Goal: Task Accomplishment & Management: Complete application form

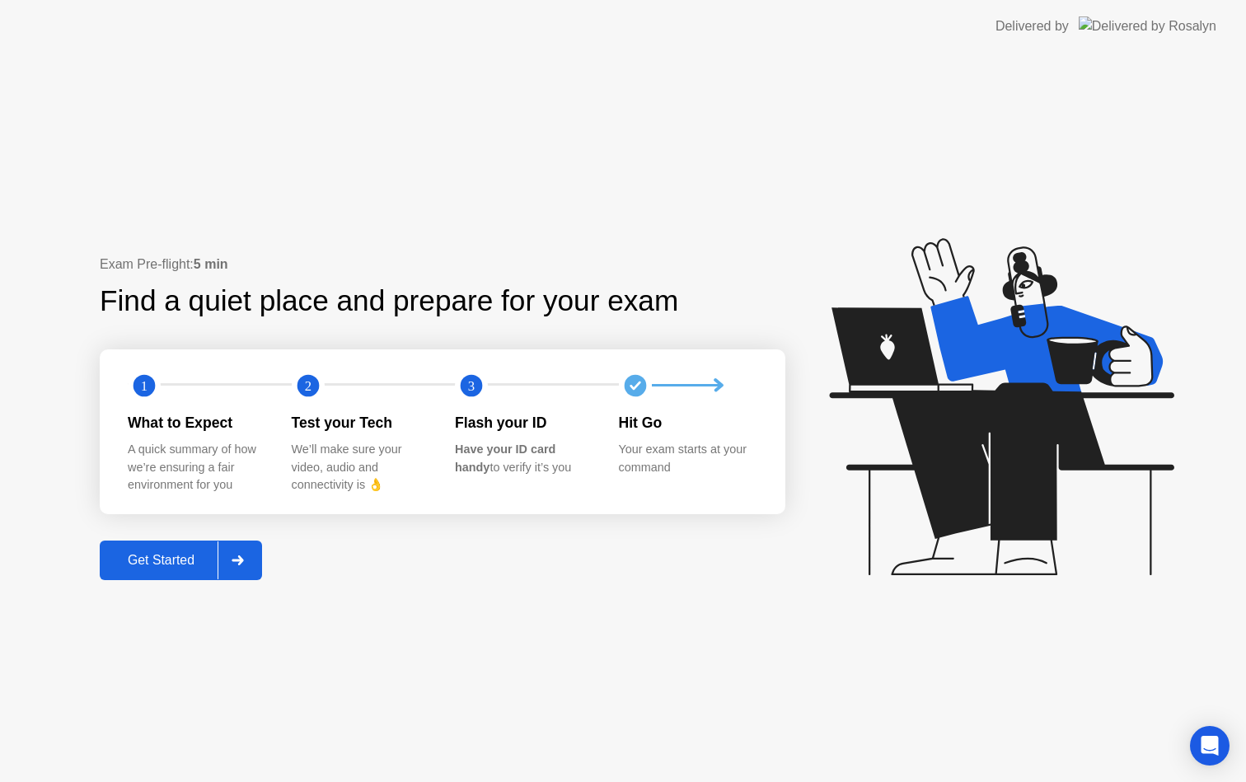
click at [190, 568] on div "Get Started" at bounding box center [161, 560] width 113 height 15
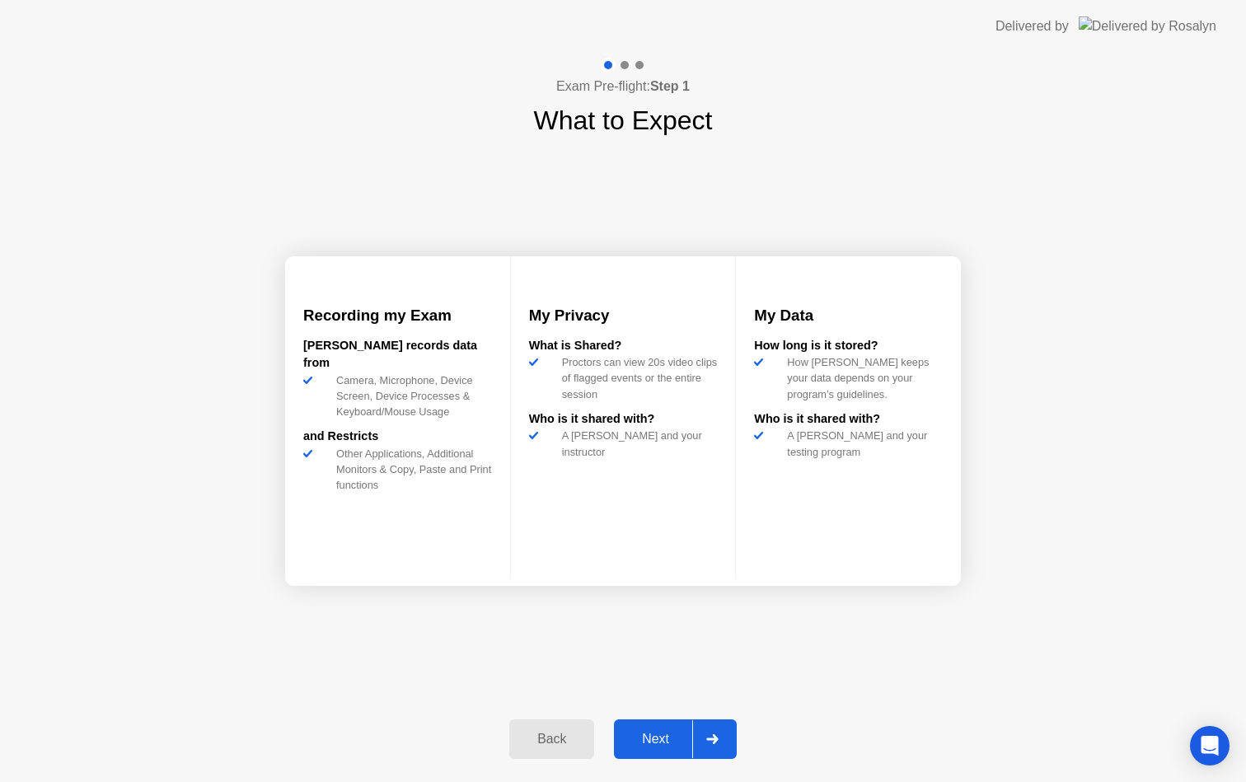
click at [676, 732] on div "Next" at bounding box center [655, 739] width 73 height 15
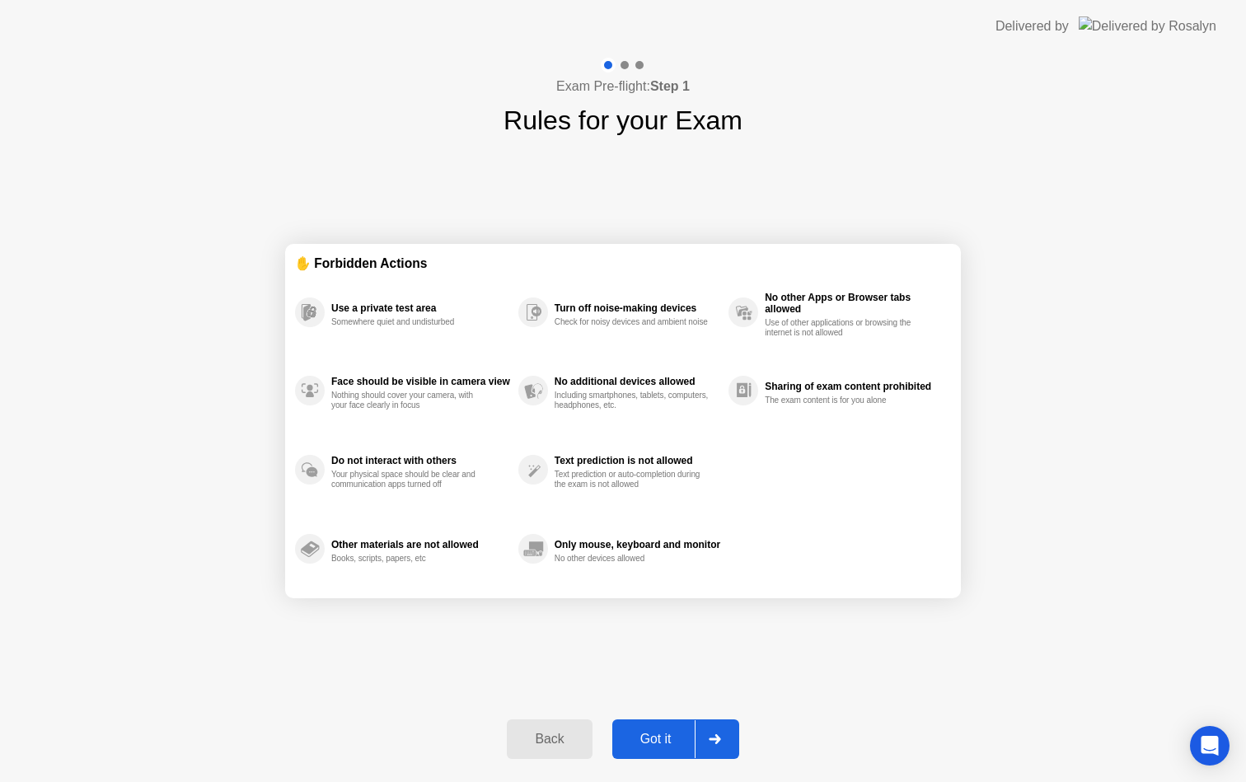
click at [676, 732] on div "Got it" at bounding box center [655, 739] width 77 height 15
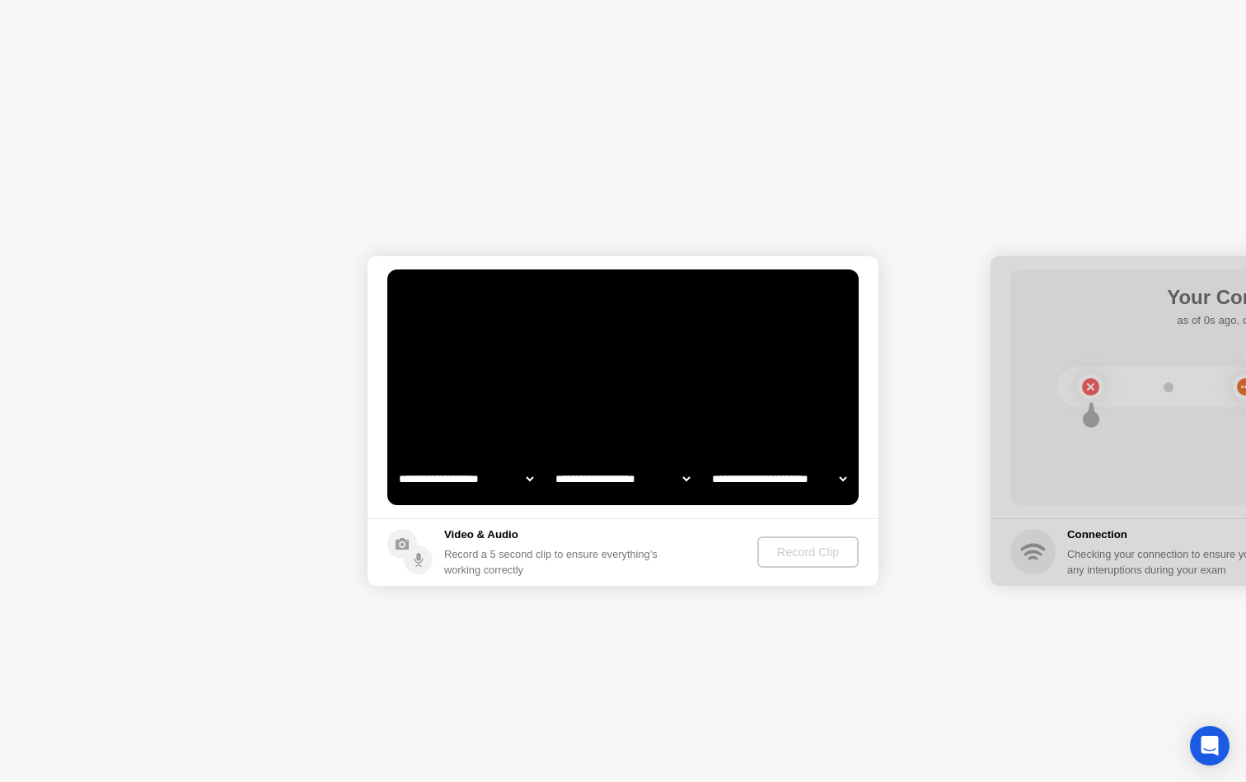
select select "**********"
select select "*******"
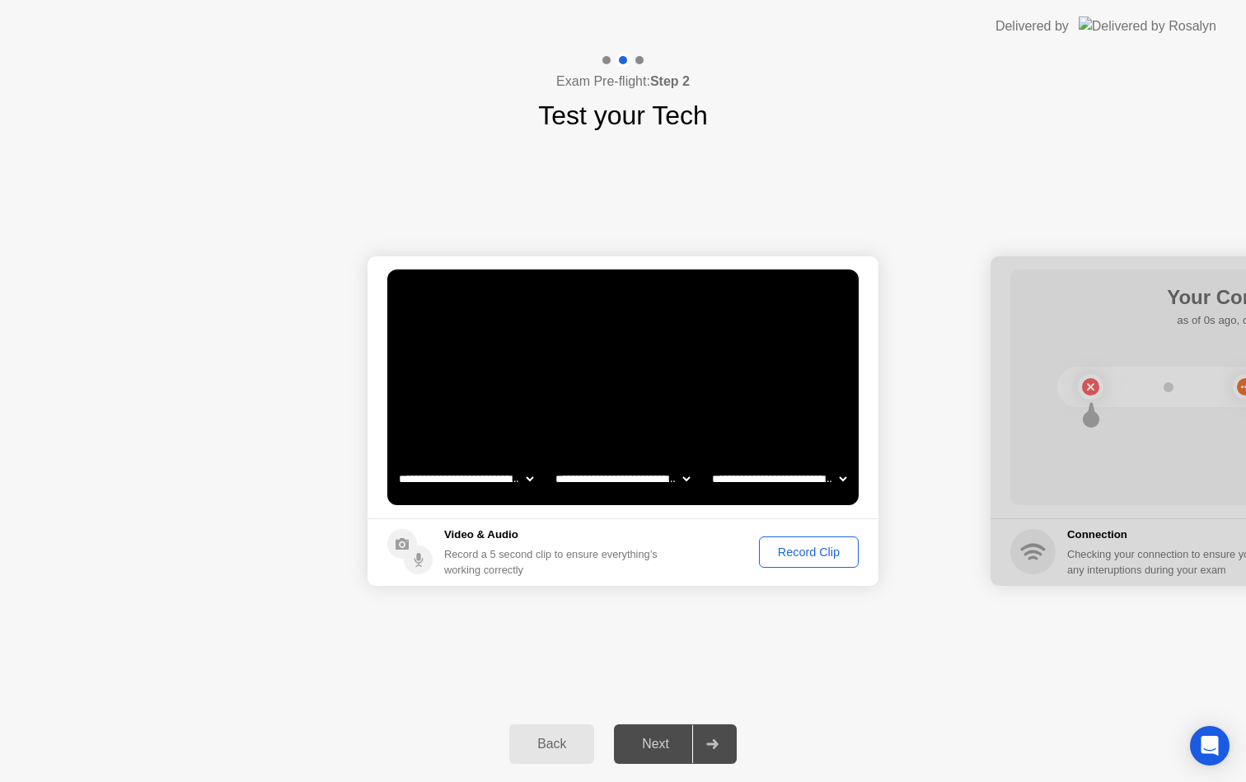
click at [803, 549] on div "Record Clip" at bounding box center [809, 552] width 88 height 13
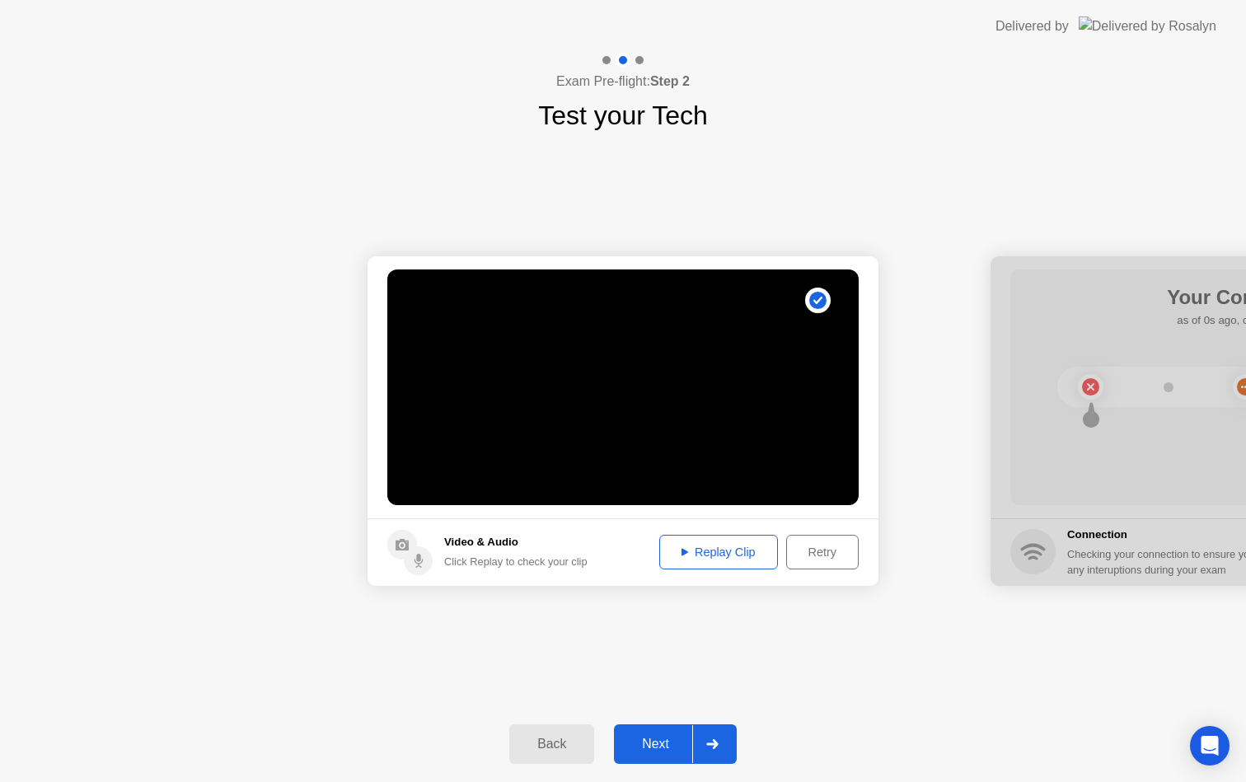
click at [668, 750] on div "Next" at bounding box center [655, 744] width 73 height 15
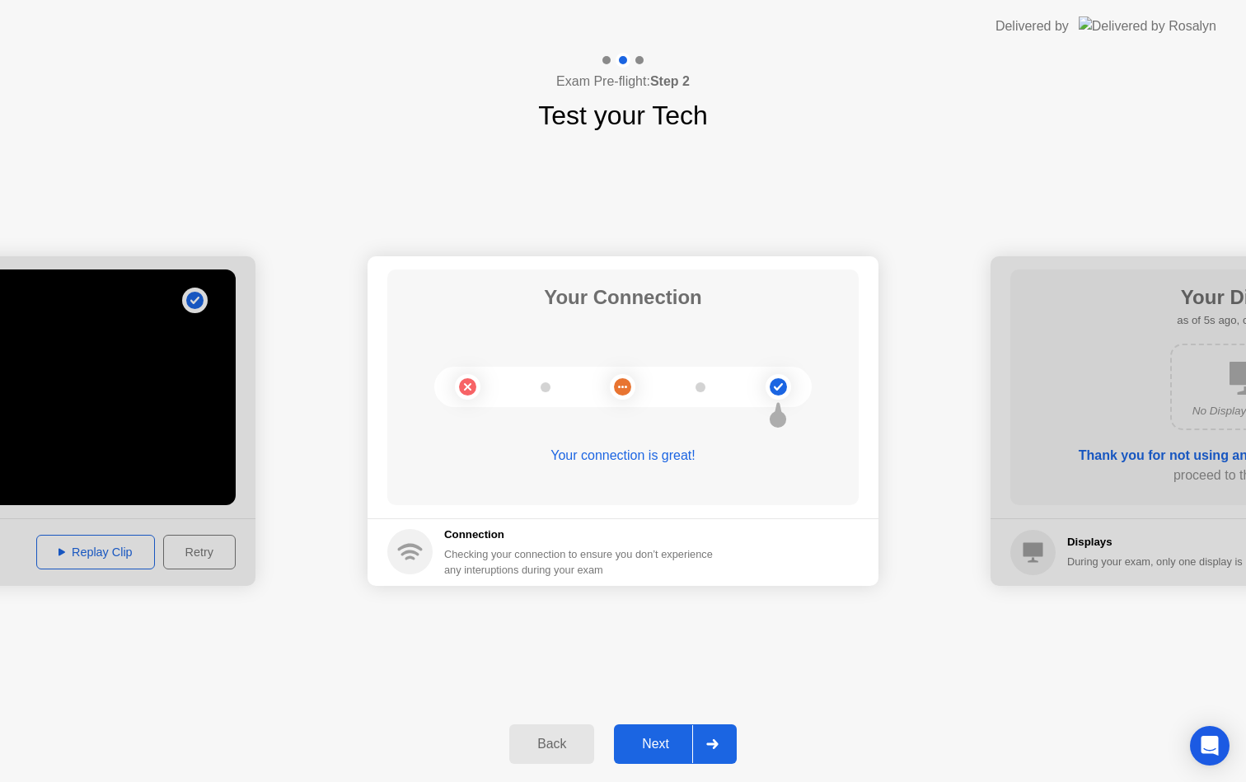
click at [655, 743] on div "Next" at bounding box center [655, 744] width 73 height 15
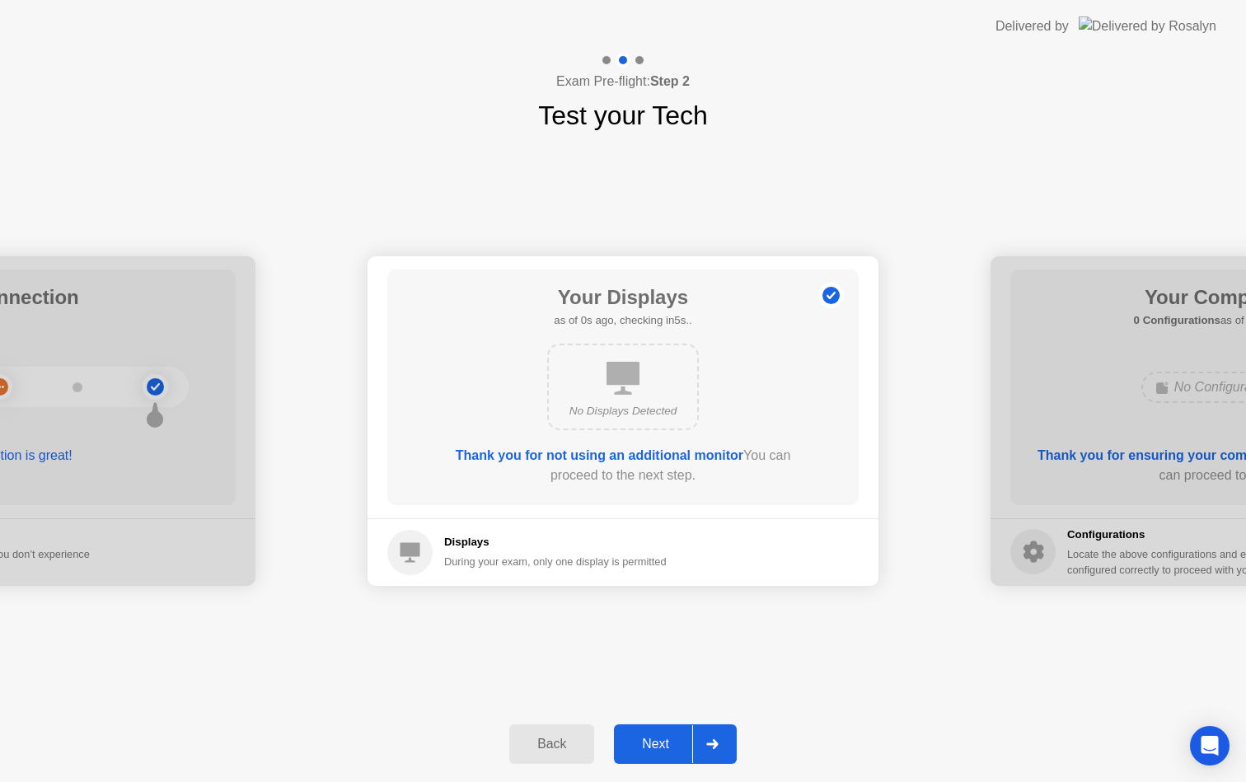
click at [655, 743] on div "Next" at bounding box center [655, 744] width 73 height 15
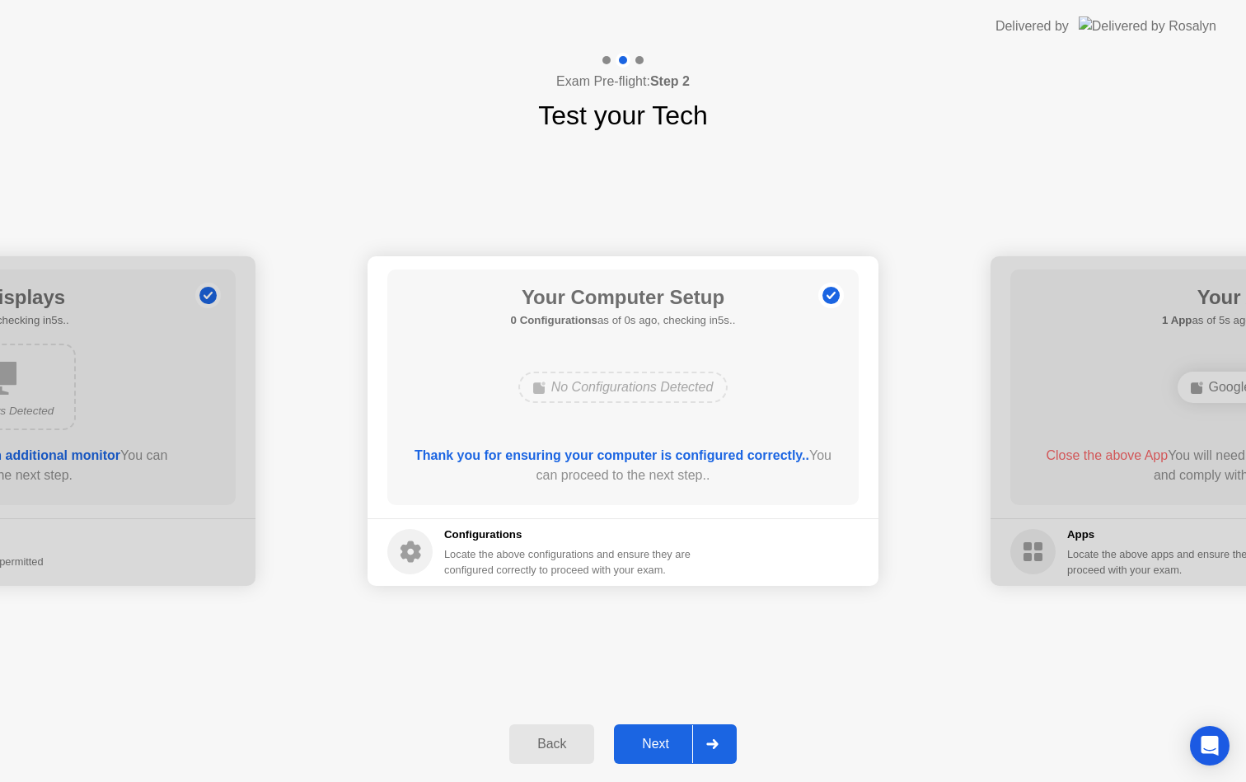
click at [655, 743] on div "Next" at bounding box center [655, 744] width 73 height 15
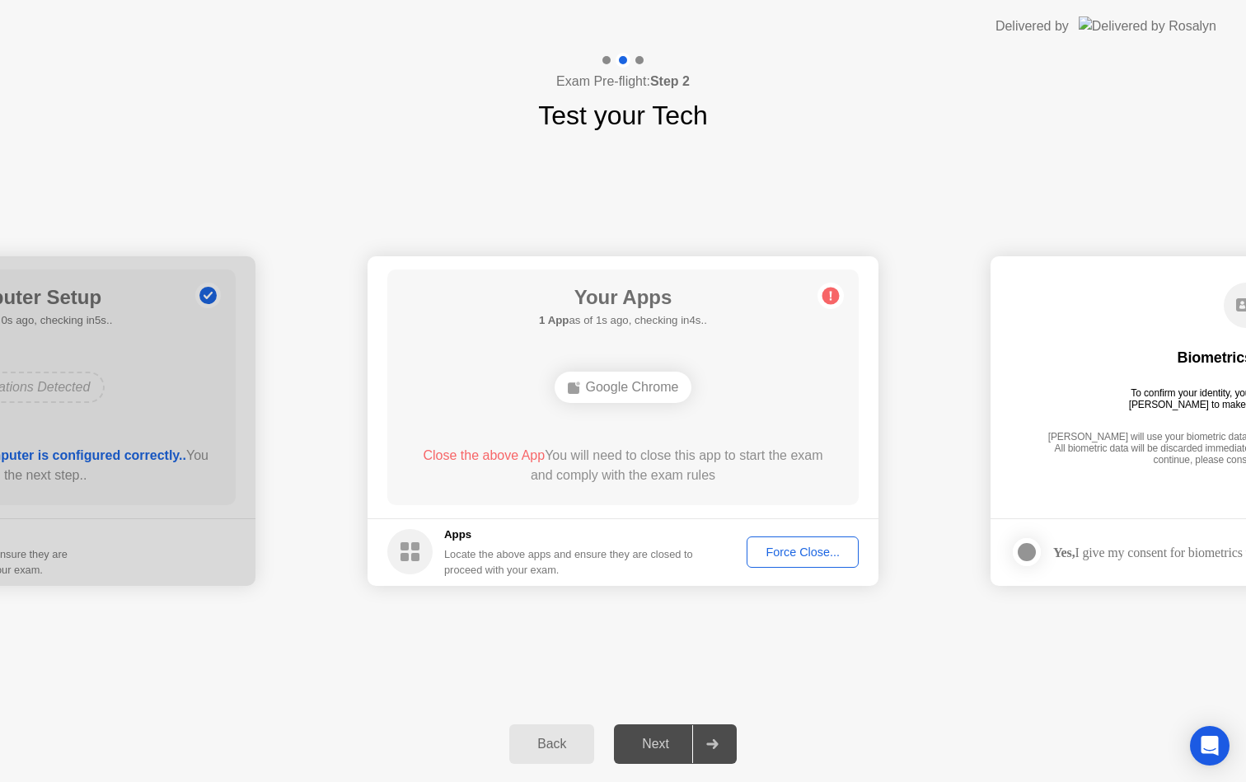
click at [790, 552] on div "Force Close..." at bounding box center [802, 552] width 101 height 13
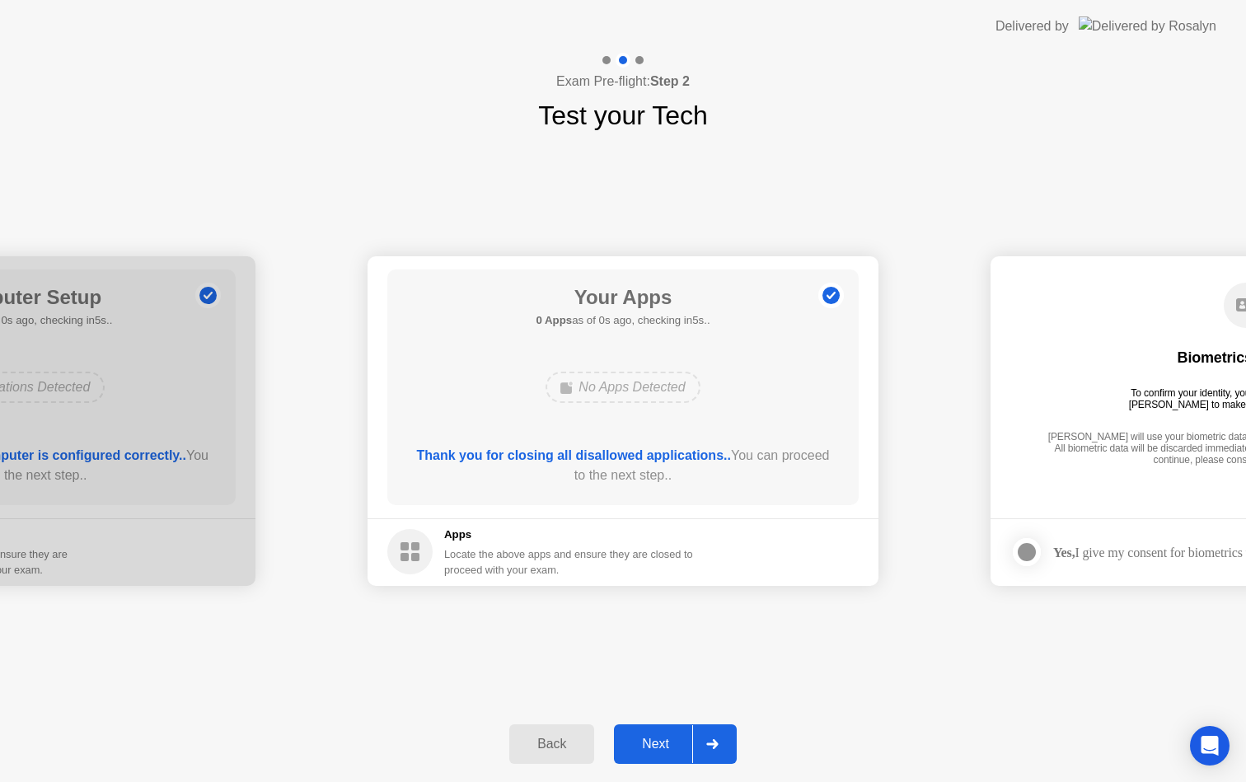
click at [658, 737] on div "Next" at bounding box center [655, 744] width 73 height 15
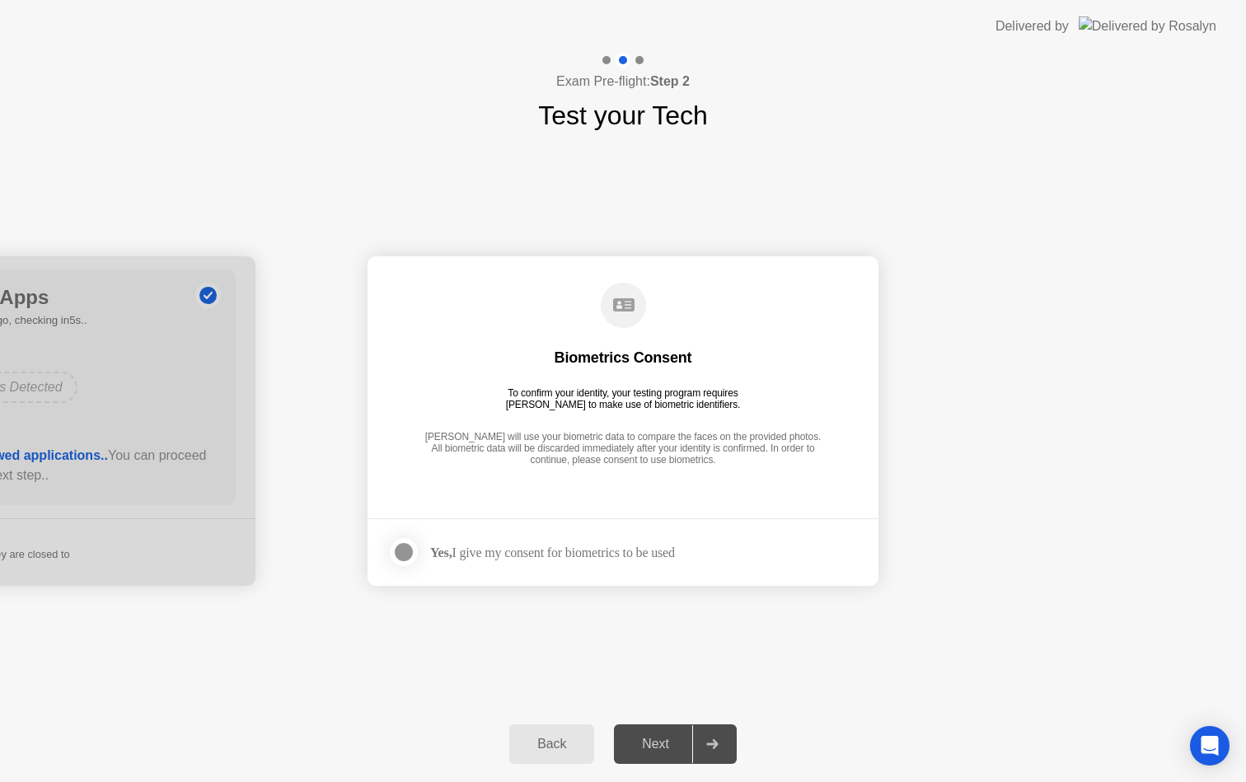
click at [658, 737] on div "Next" at bounding box center [655, 744] width 73 height 15
click at [602, 560] on div "Yes, I give my consent for biometrics to be used" at bounding box center [552, 553] width 245 height 16
click at [413, 547] on div at bounding box center [404, 552] width 20 height 20
click at [652, 743] on div "Next" at bounding box center [655, 744] width 73 height 15
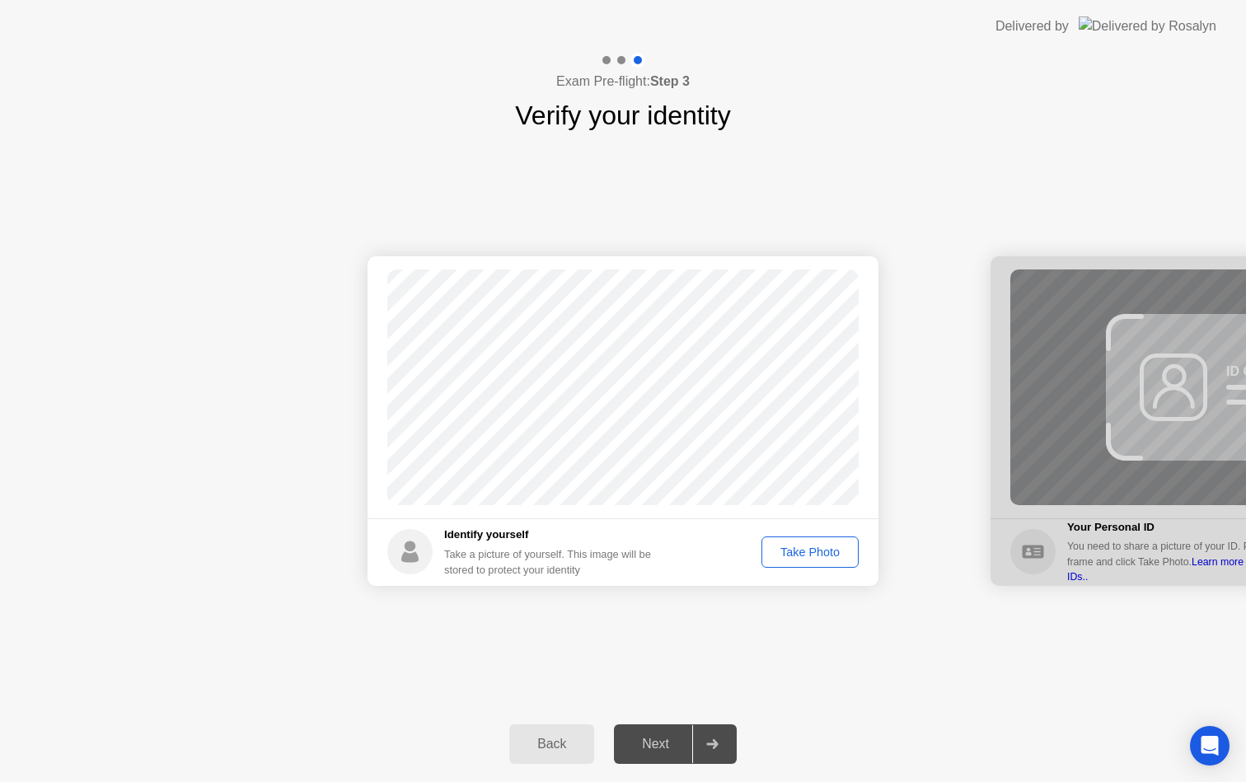
click at [810, 561] on button "Take Photo" at bounding box center [809, 552] width 97 height 31
click at [659, 759] on button "Next" at bounding box center [675, 744] width 123 height 40
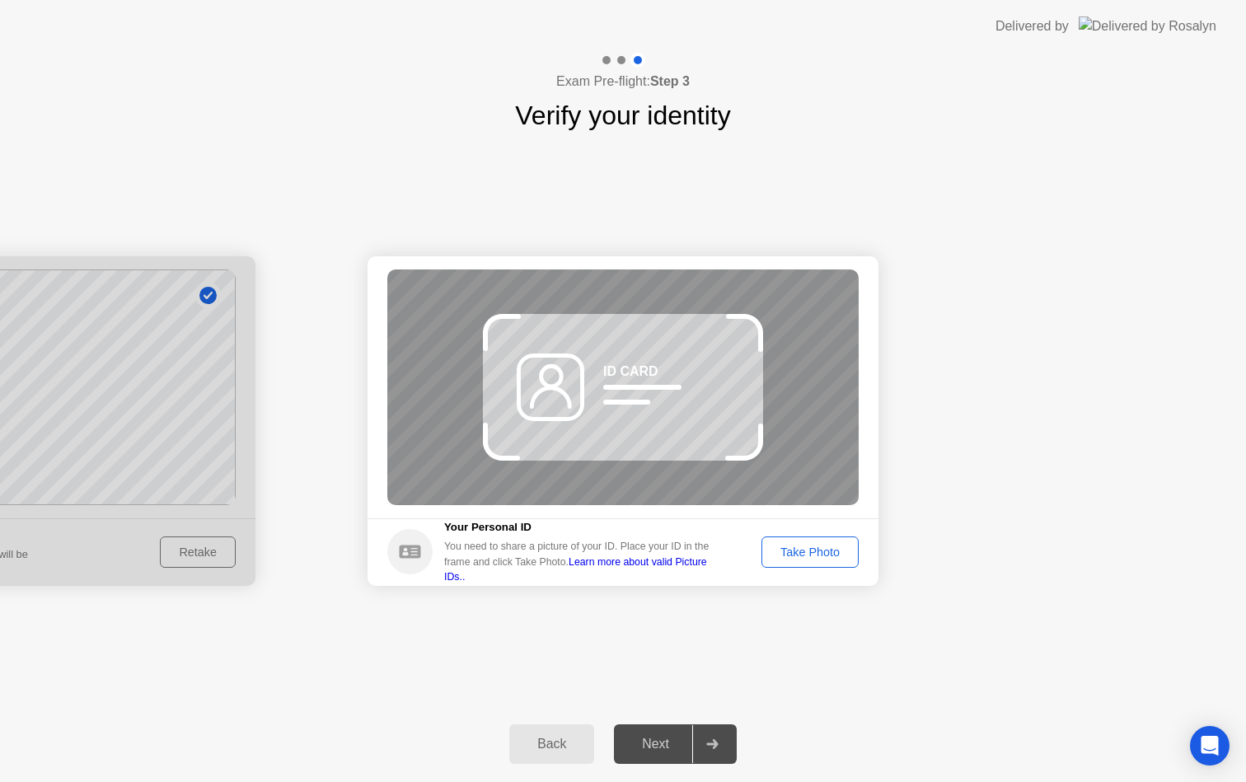
click at [792, 548] on div "Take Photo" at bounding box center [810, 552] width 86 height 13
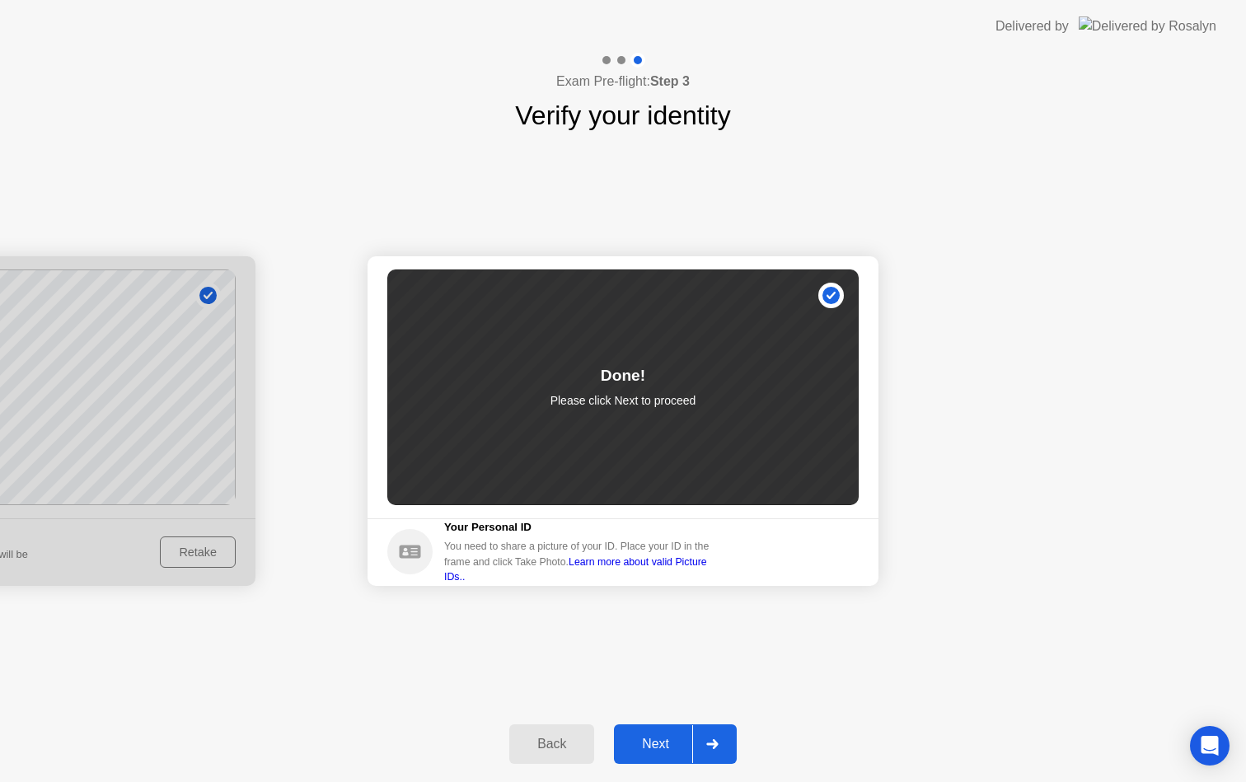
click at [663, 739] on div "Next" at bounding box center [655, 744] width 73 height 15
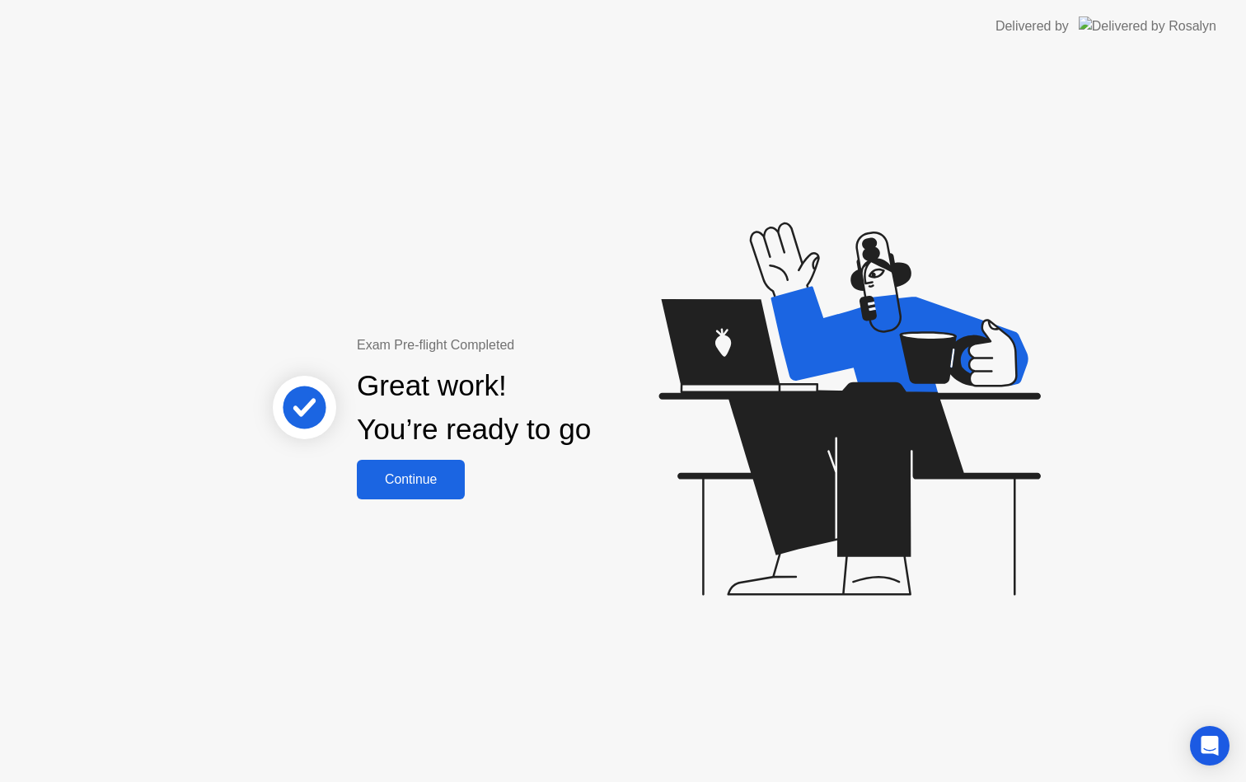
click at [384, 472] on div "Continue" at bounding box center [411, 479] width 98 height 15
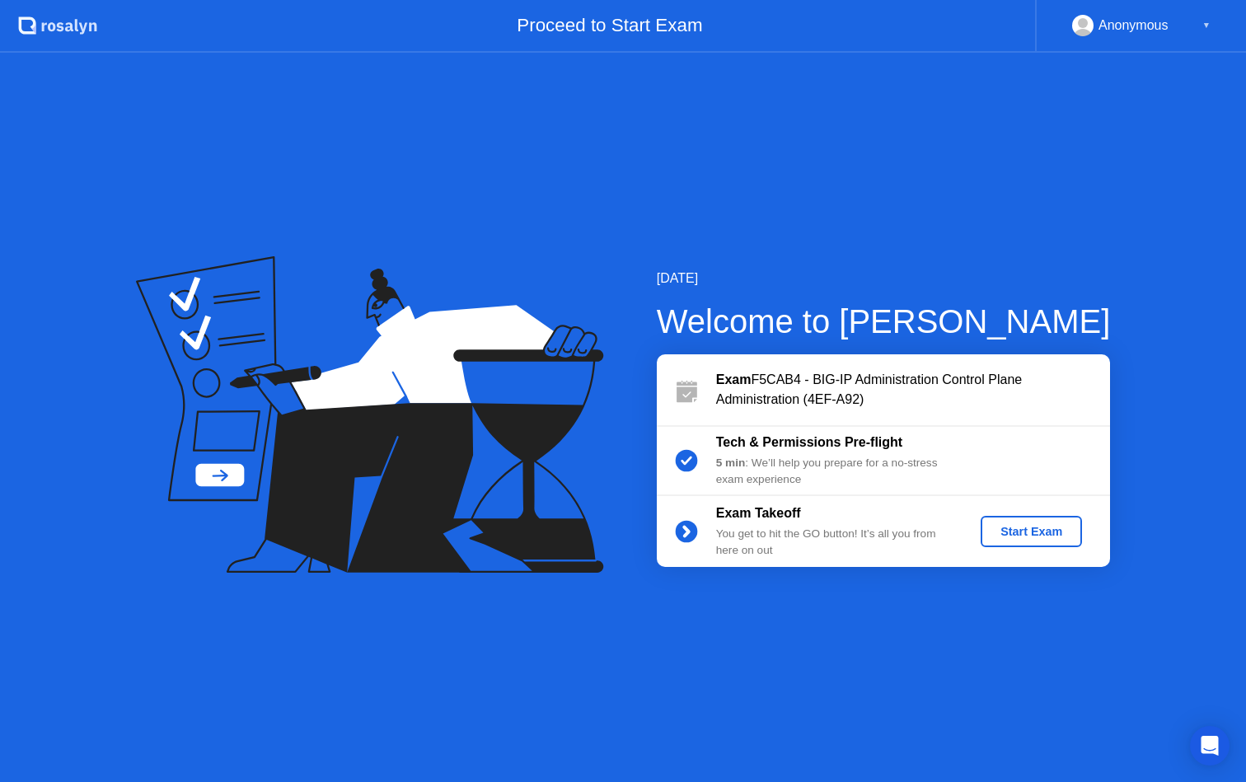
click at [1038, 532] on div "Start Exam" at bounding box center [1031, 531] width 88 height 13
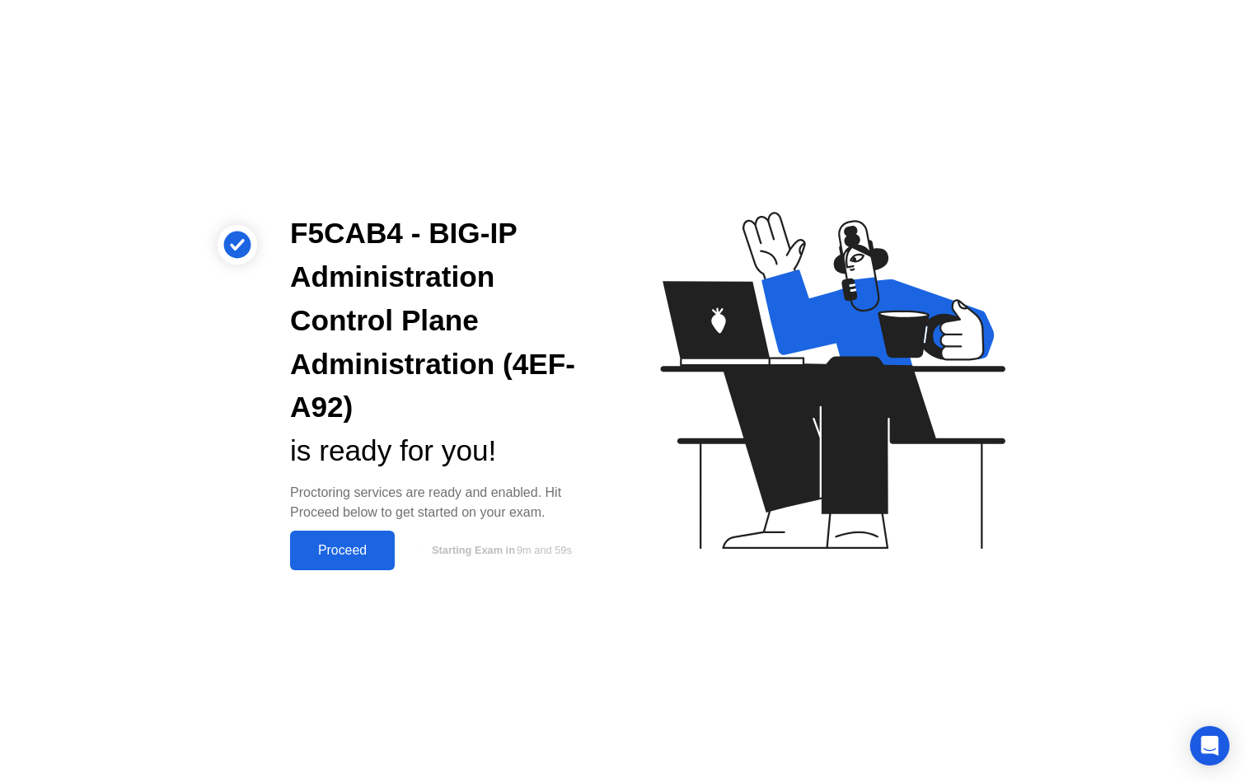
click at [359, 553] on div "Proceed" at bounding box center [342, 550] width 95 height 15
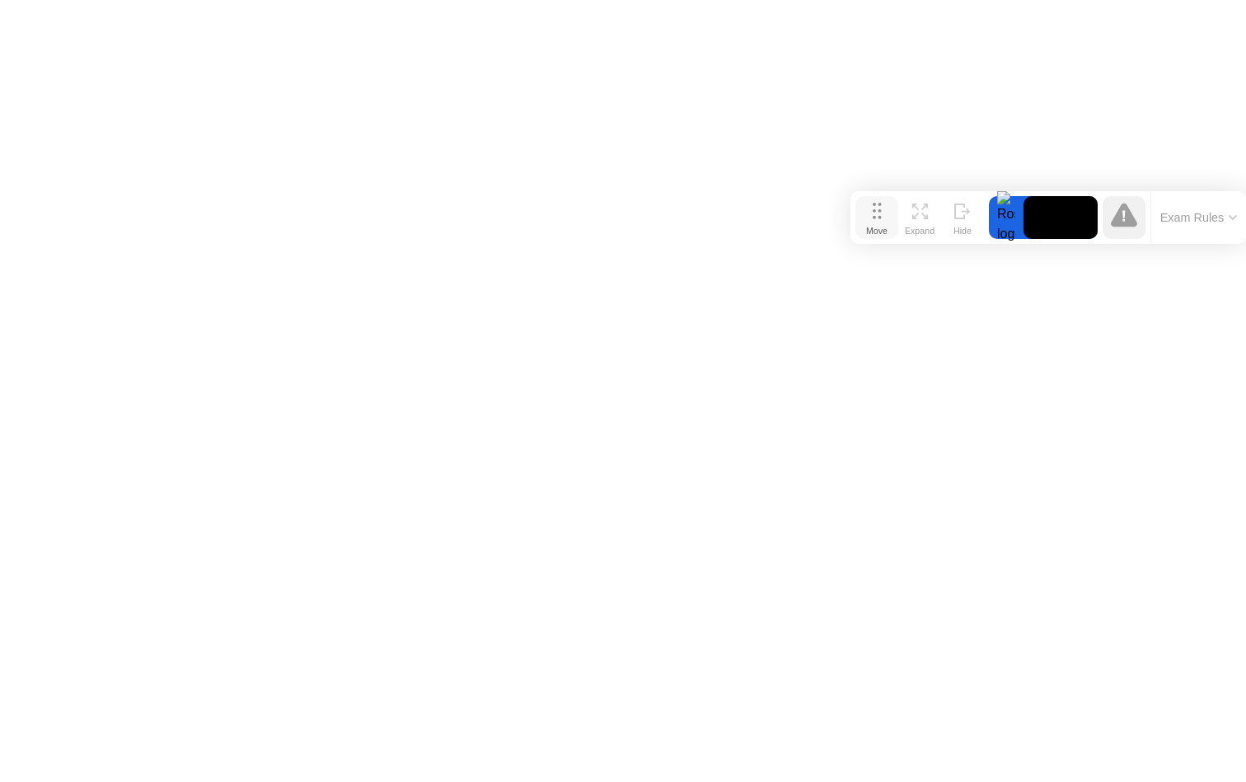
drag, startPoint x: 457, startPoint y: 754, endPoint x: 885, endPoint y: 199, distance: 700.4
click at [885, 199] on button "Move" at bounding box center [876, 217] width 43 height 43
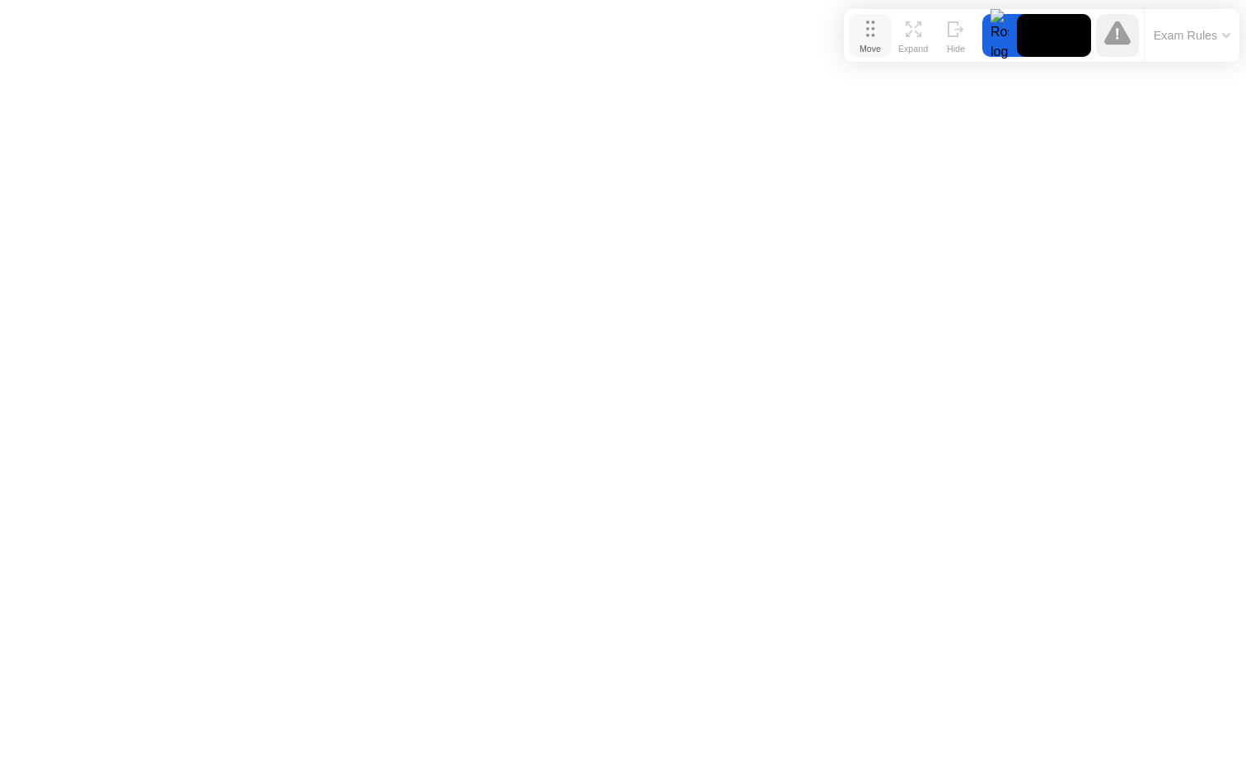
drag, startPoint x: 885, startPoint y: 199, endPoint x: 877, endPoint y: 31, distance: 168.3
click at [877, 31] on button "Move" at bounding box center [870, 35] width 43 height 43
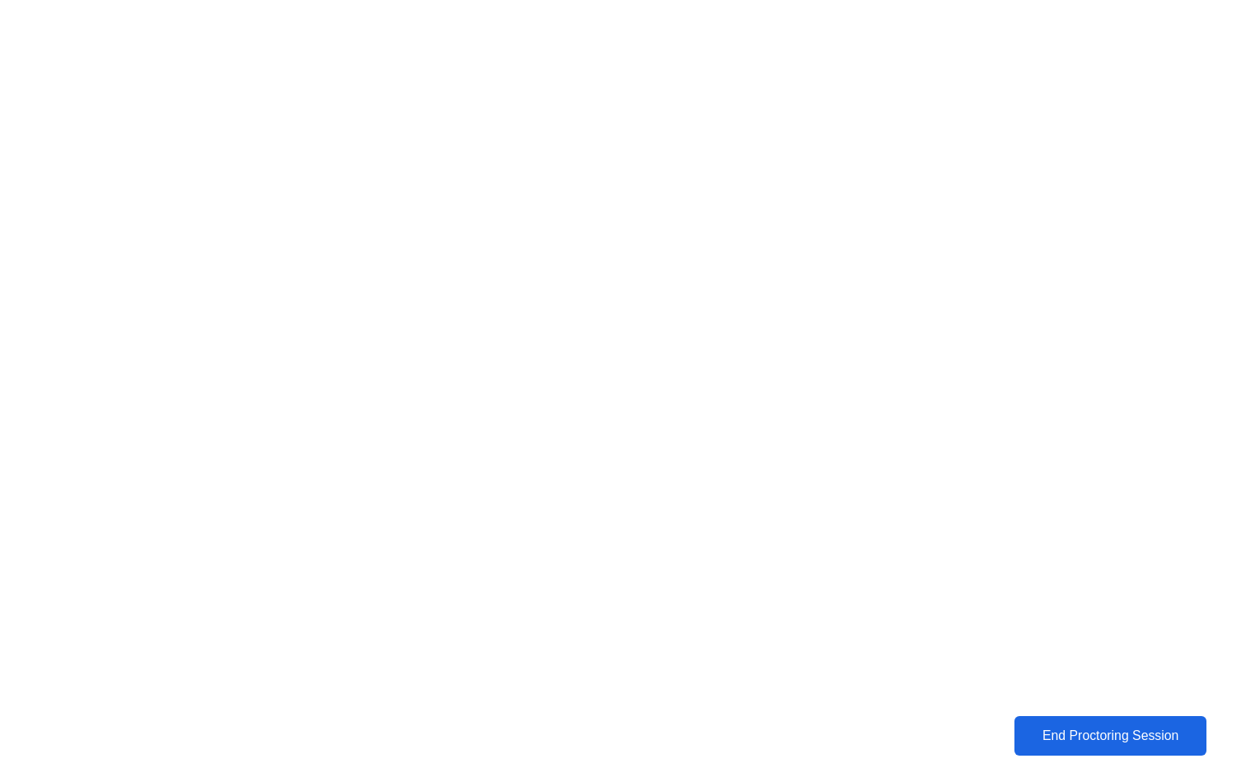
click at [1029, 716] on button "End Proctoring Session" at bounding box center [1110, 736] width 193 height 40
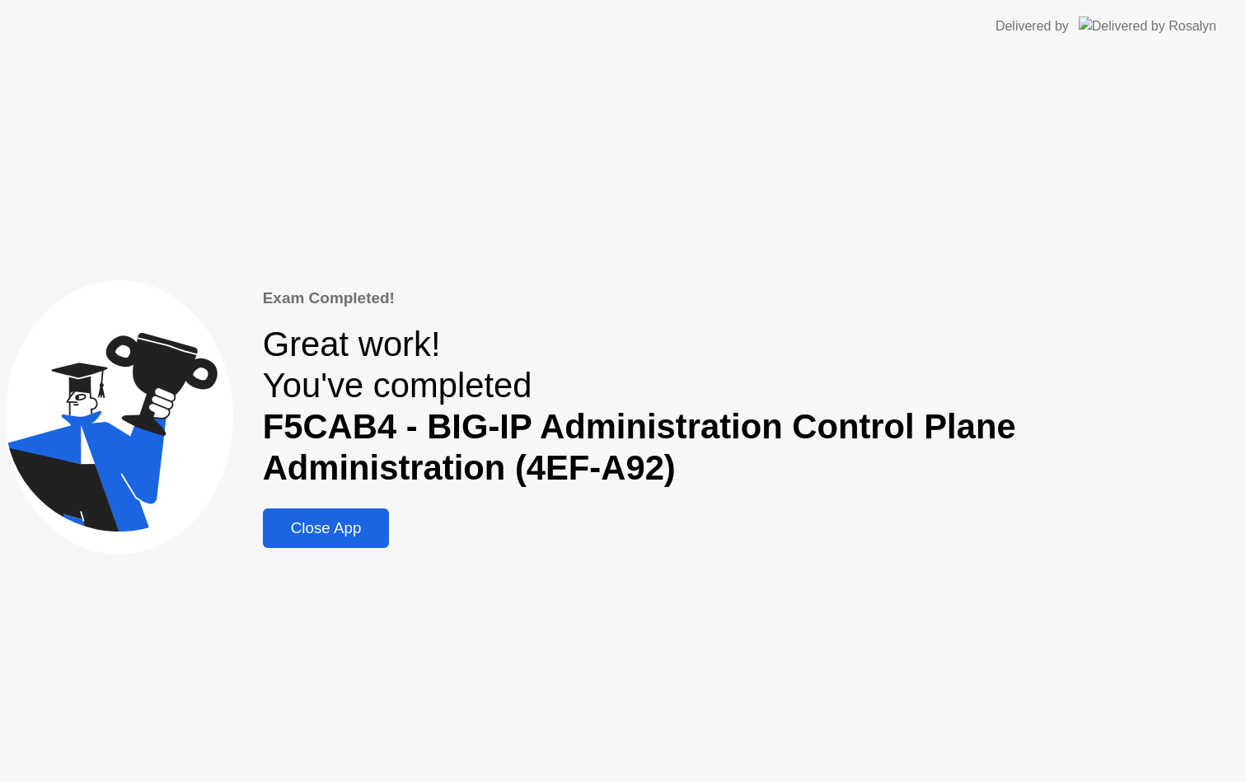
click at [347, 523] on div "Close App" at bounding box center [326, 528] width 117 height 18
